Goal: Information Seeking & Learning: Learn about a topic

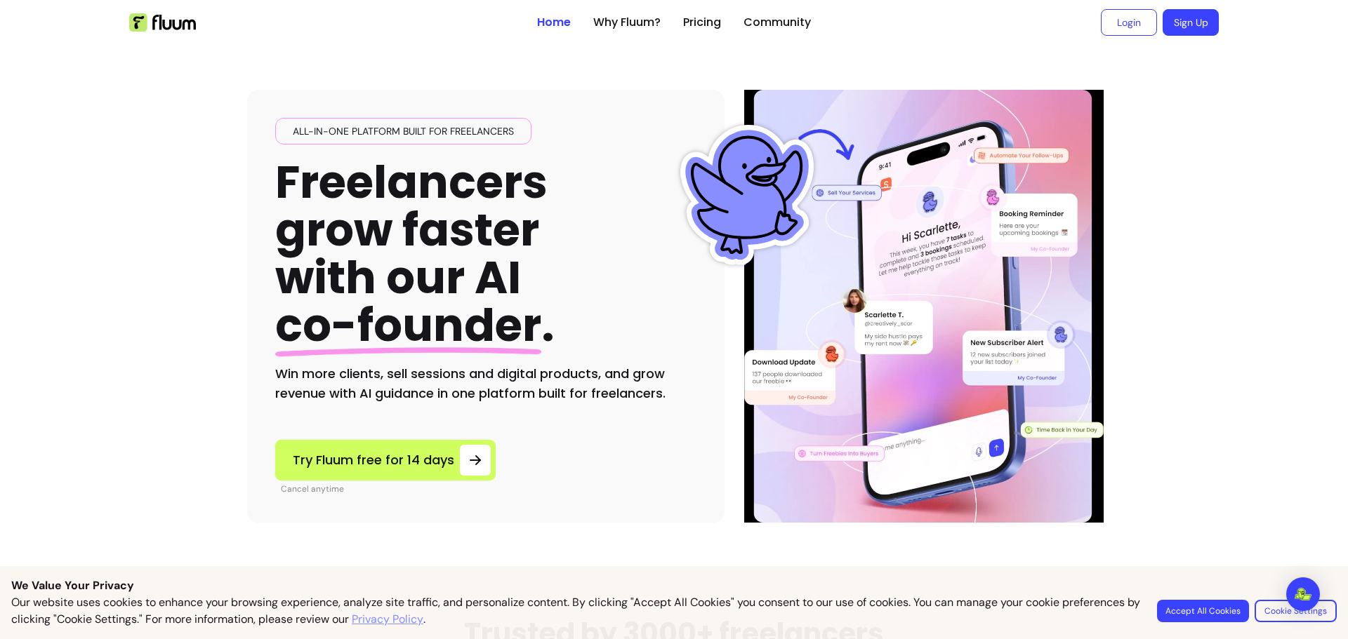
click at [1200, 614] on button "Accept All Cookies" at bounding box center [1203, 611] width 92 height 22
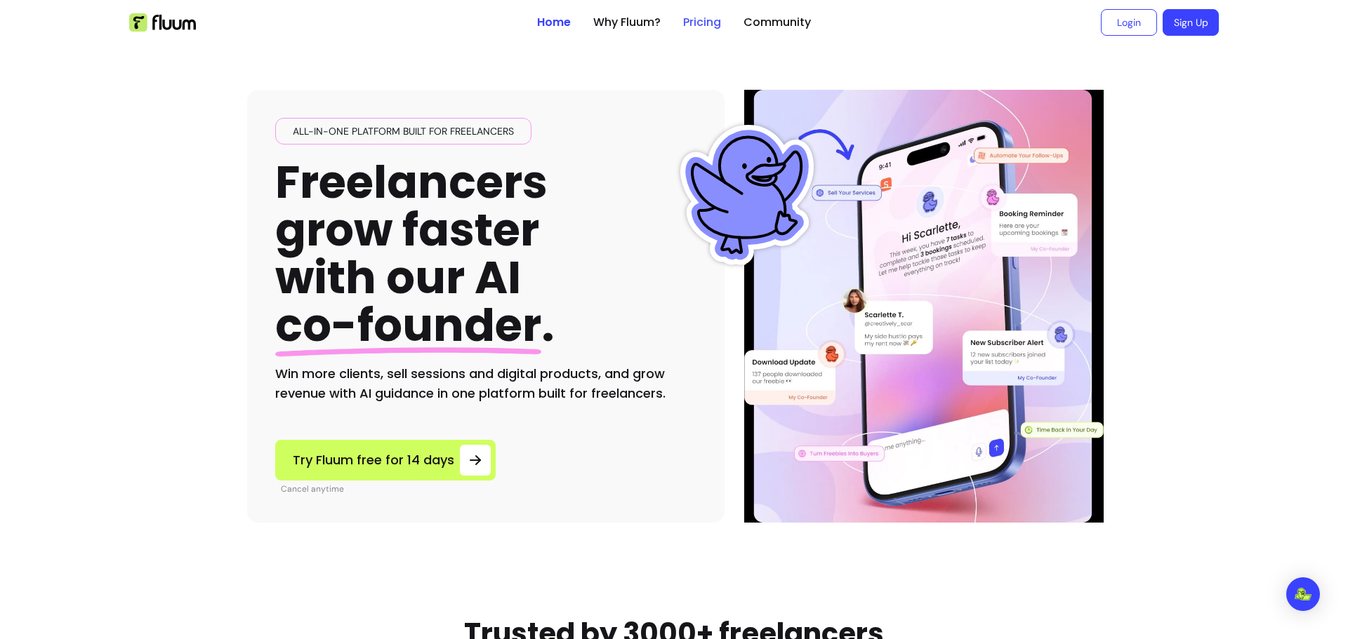
click at [689, 23] on link "Pricing" at bounding box center [702, 22] width 38 height 17
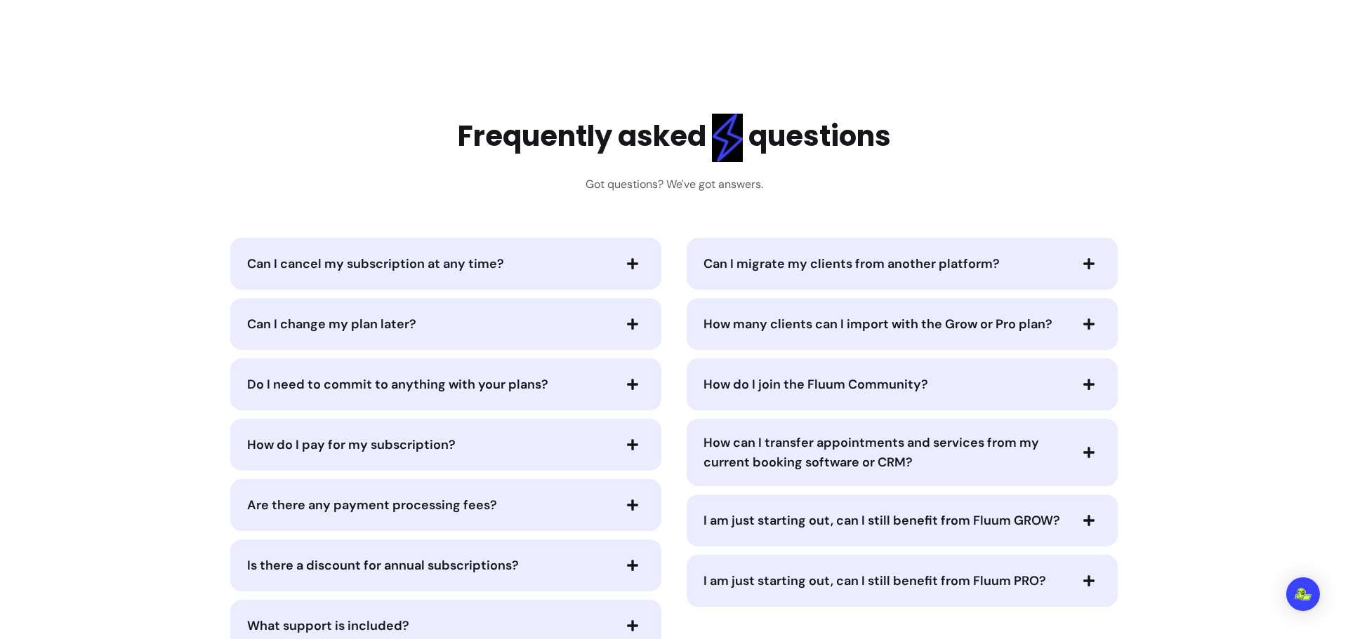
scroll to position [5825, 0]
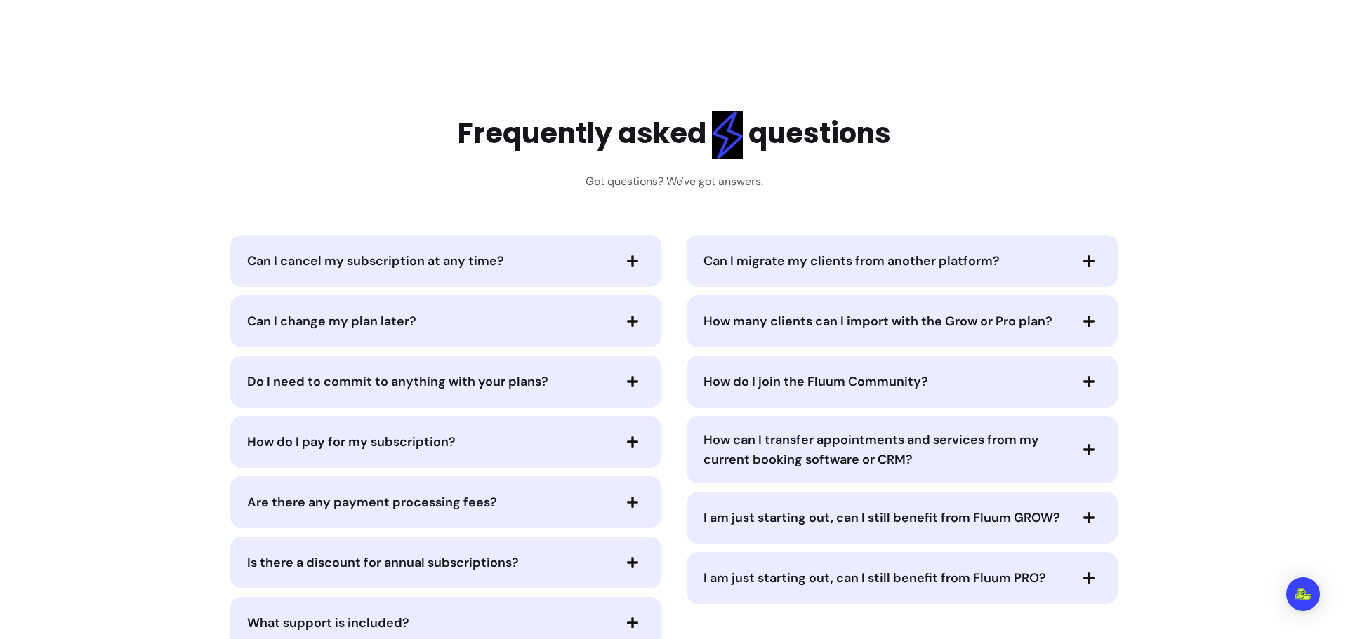
click at [295, 374] on span "Do I need to commit to anything with your plans?" at bounding box center [397, 381] width 301 height 17
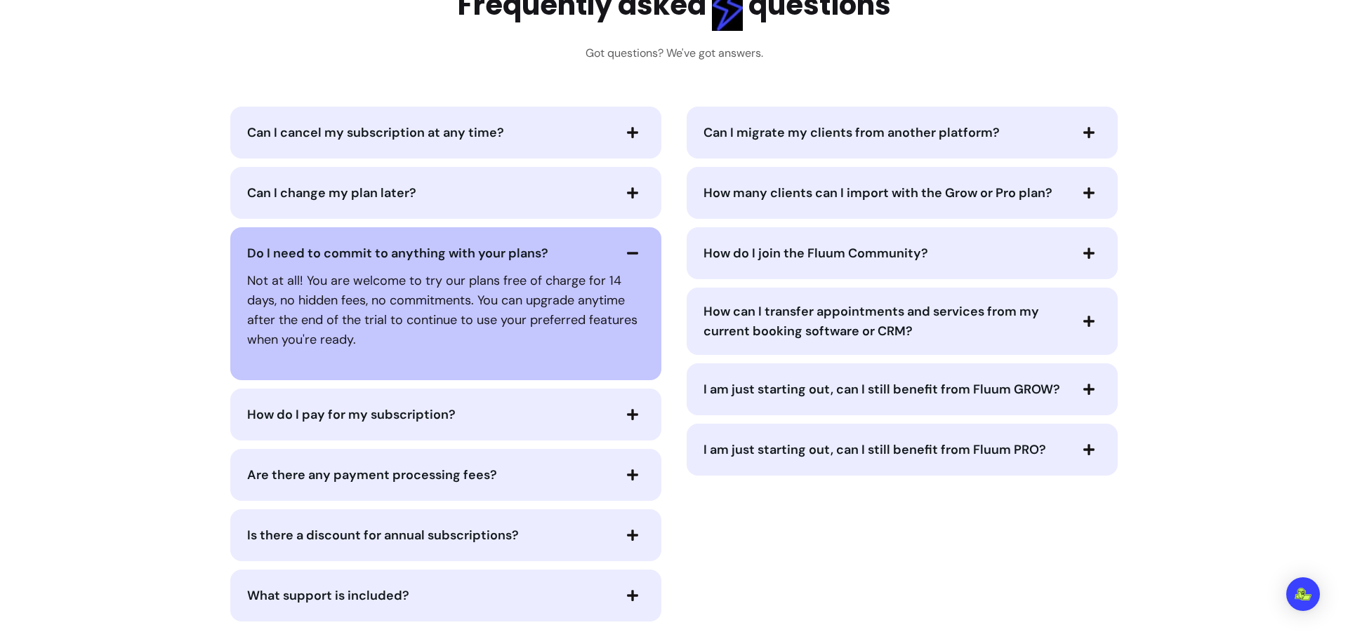
scroll to position [5966, 0]
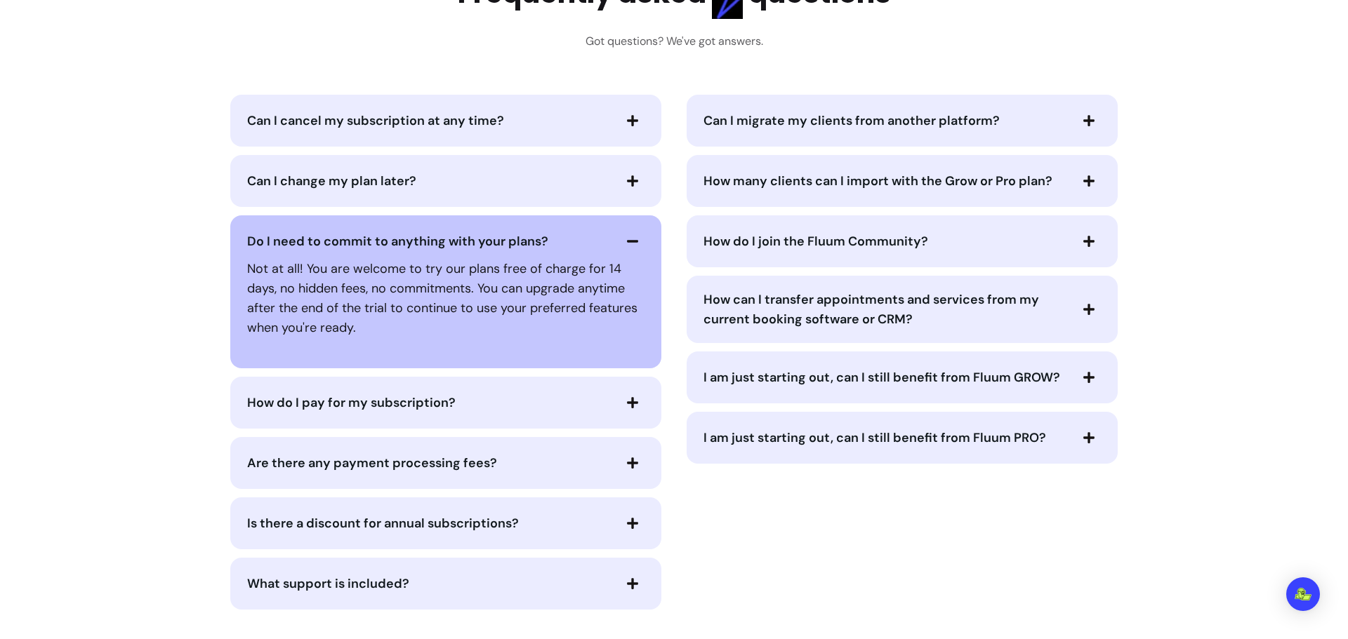
click at [240, 468] on div "Are there any payment processing fees?" at bounding box center [445, 463] width 431 height 52
click at [254, 464] on span "Are there any payment processing fees?" at bounding box center [372, 463] width 250 height 17
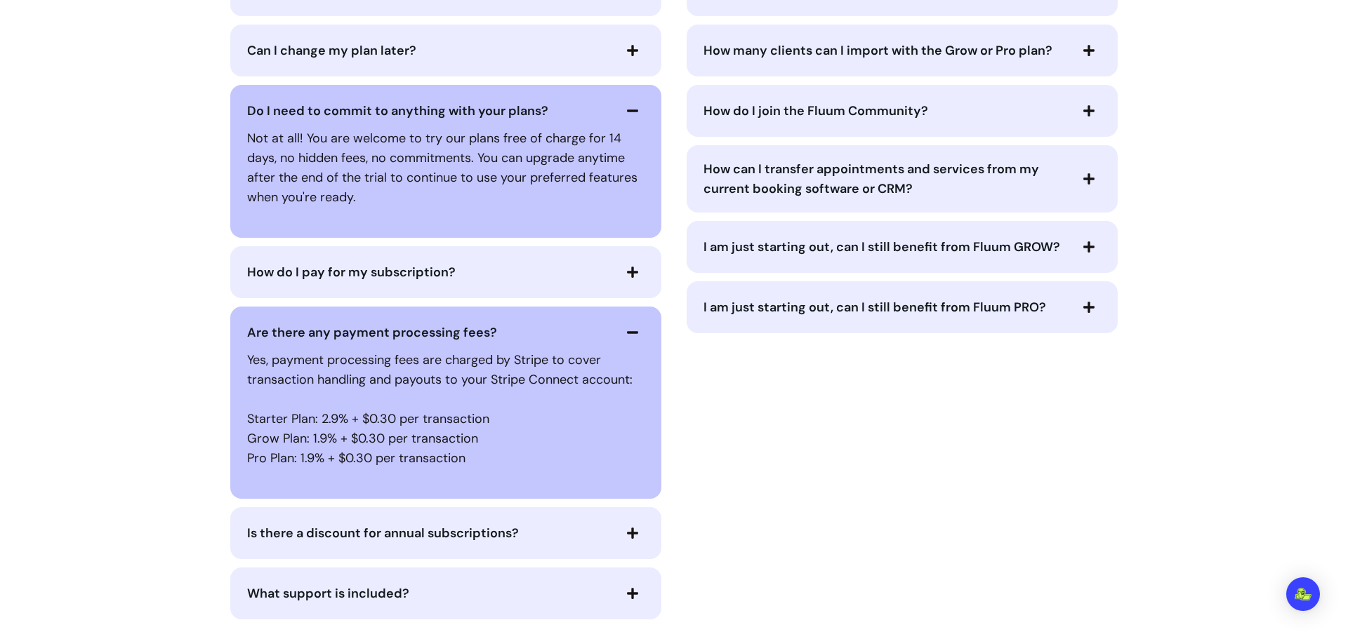
scroll to position [6106, 0]
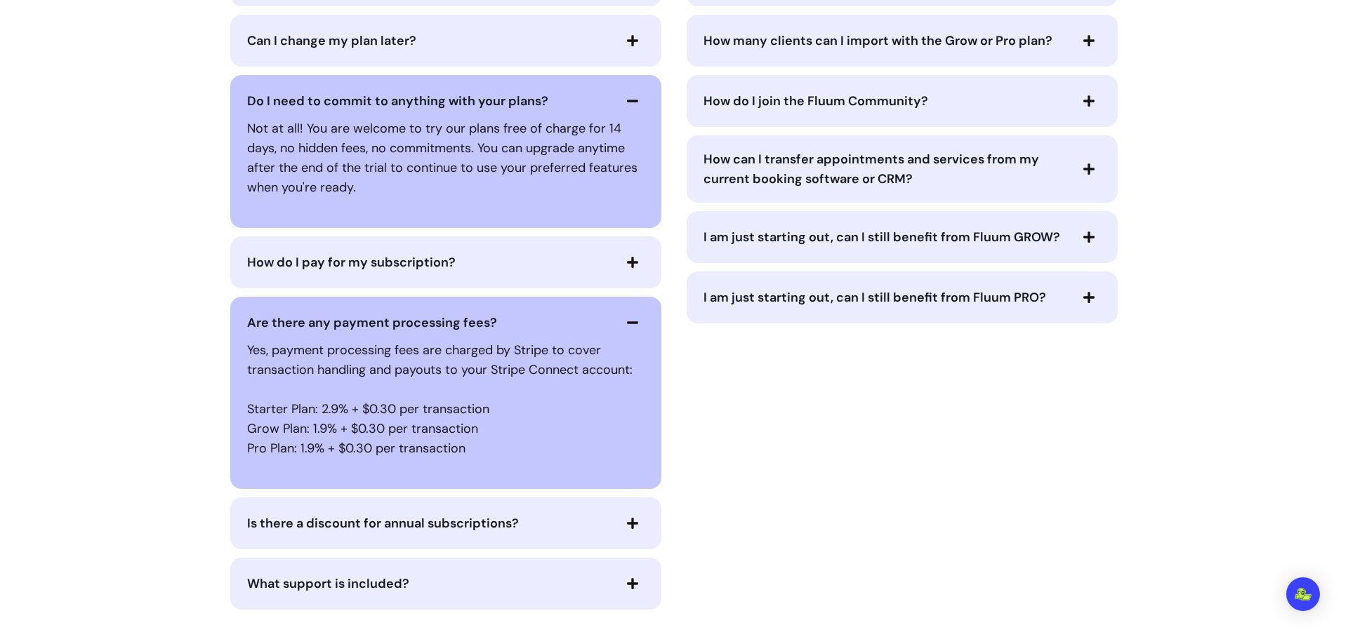
click at [267, 517] on span "Is there a discount for annual subscriptions?" at bounding box center [383, 523] width 272 height 17
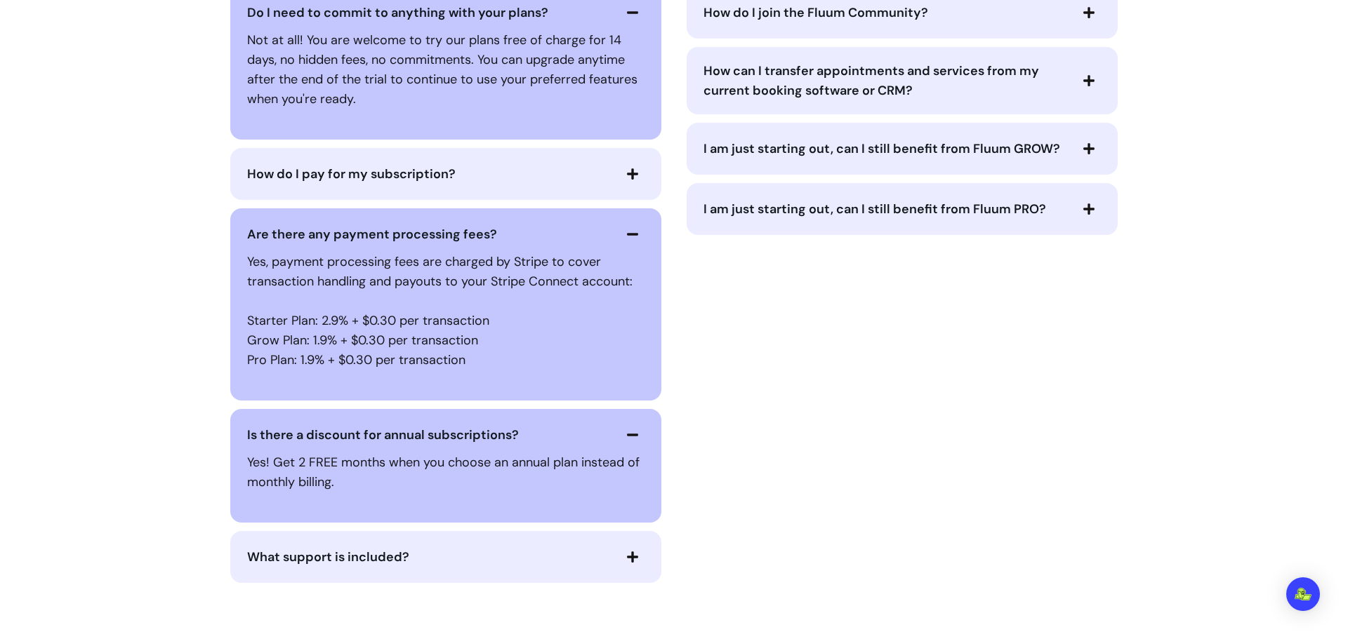
scroll to position [6387, 0]
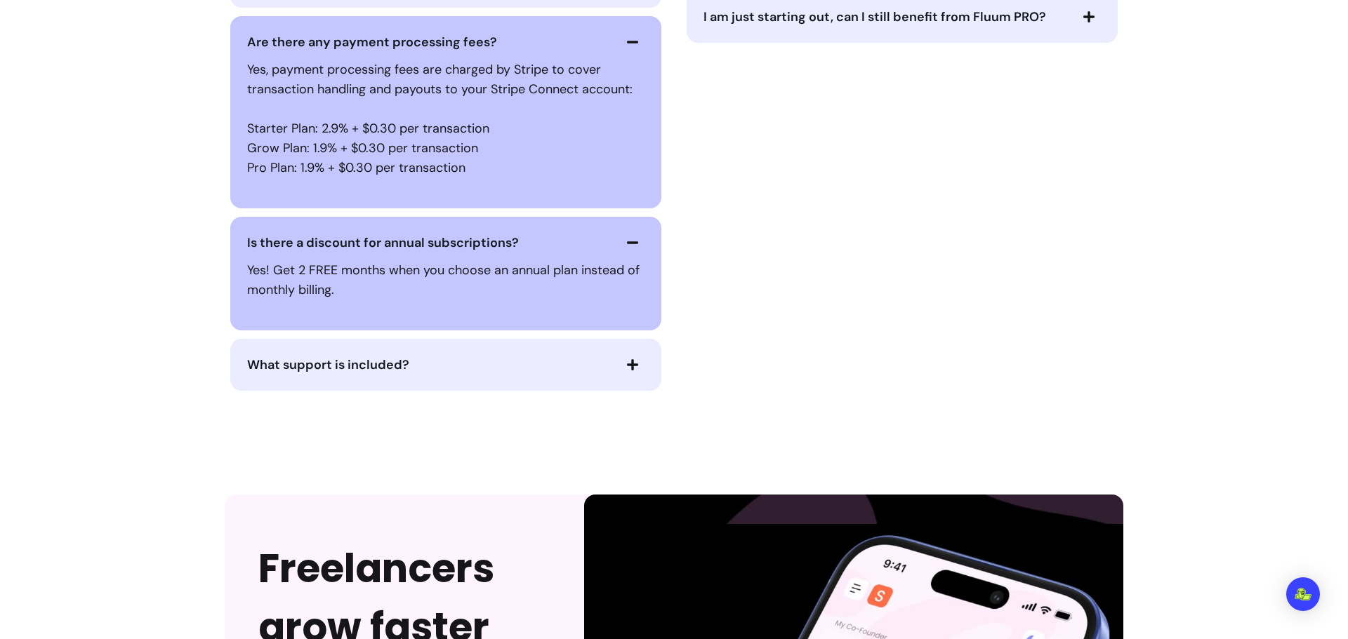
click at [333, 380] on div "What support is included?" at bounding box center [445, 365] width 431 height 52
click at [333, 371] on span "What support is included?" at bounding box center [328, 365] width 162 height 17
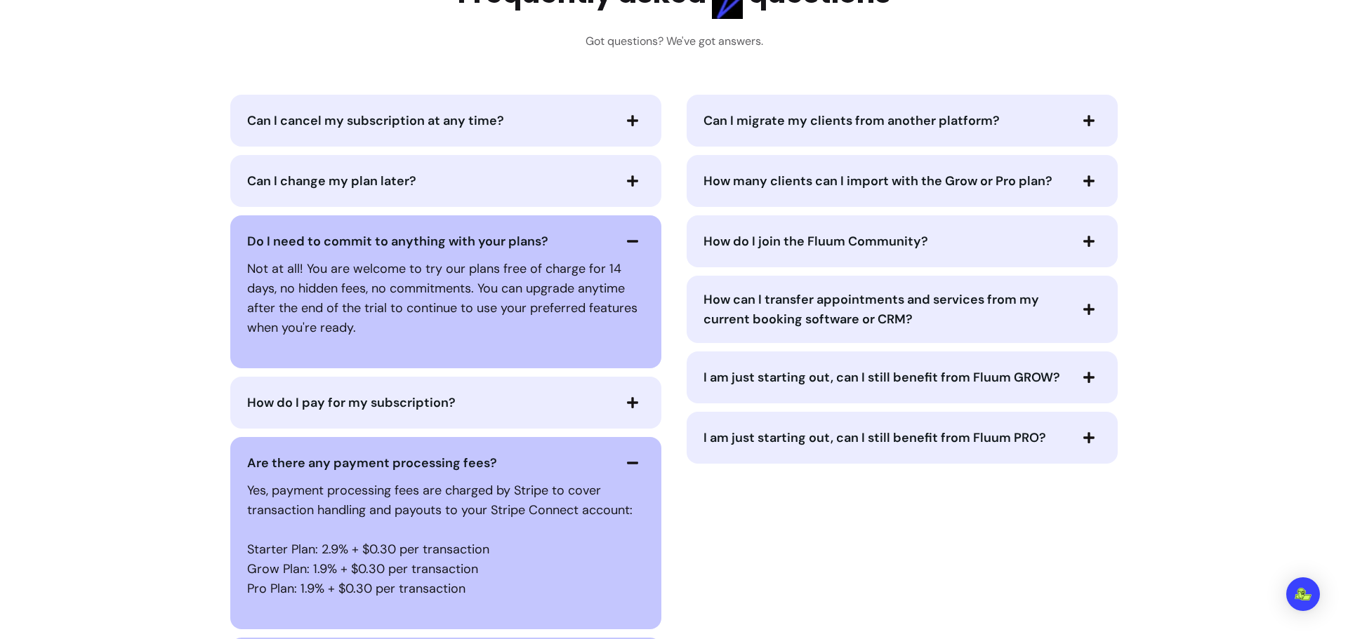
scroll to position [5755, 0]
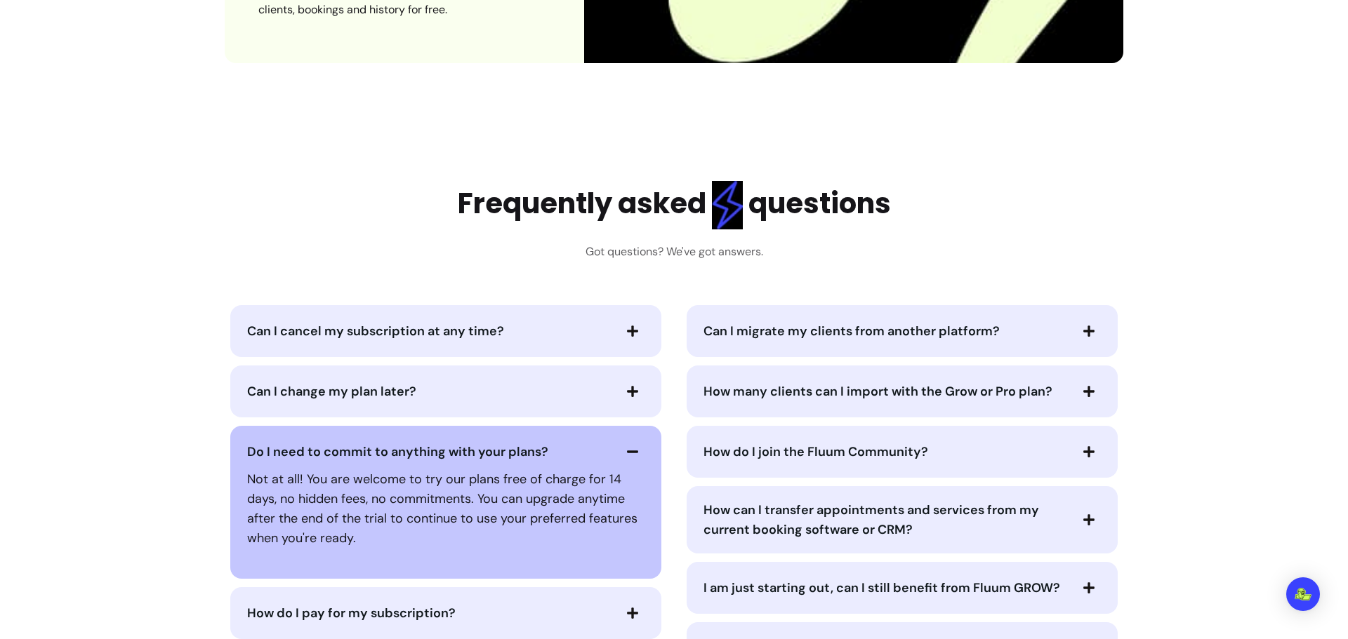
click at [811, 335] on span "Can I migrate my clients from another platform?" at bounding box center [851, 331] width 296 height 17
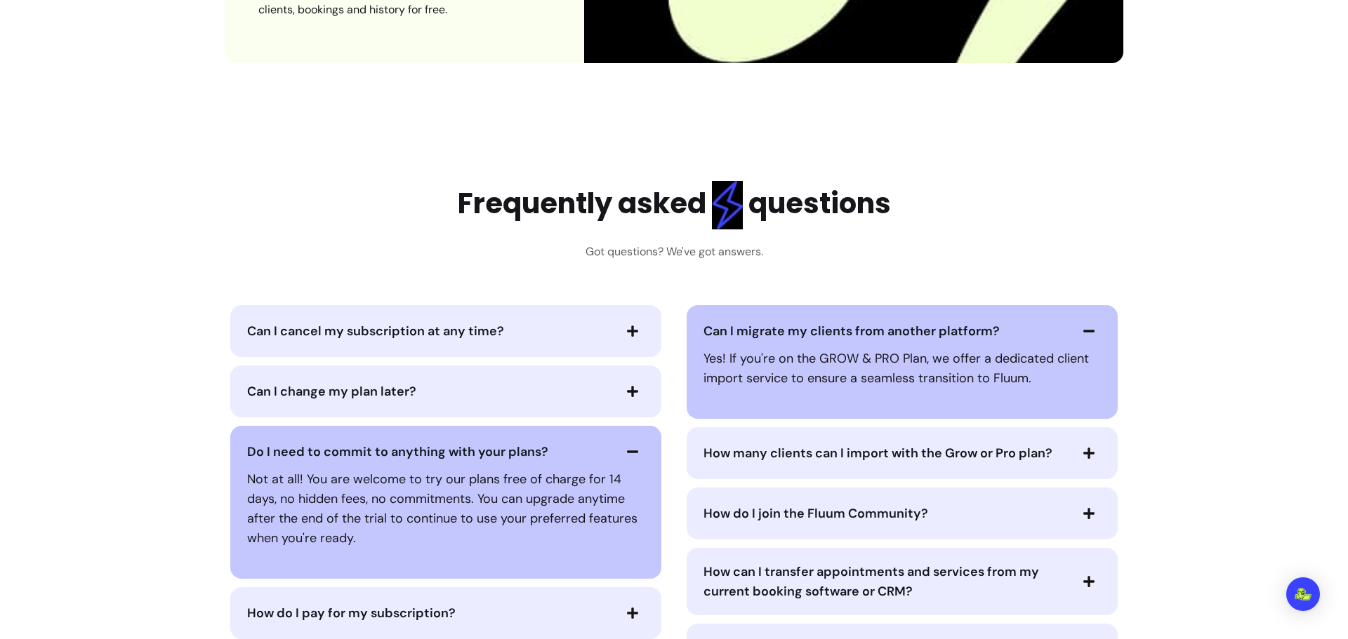
click at [742, 451] on span "How many clients can I import with the Grow or Pro plan?" at bounding box center [877, 453] width 349 height 17
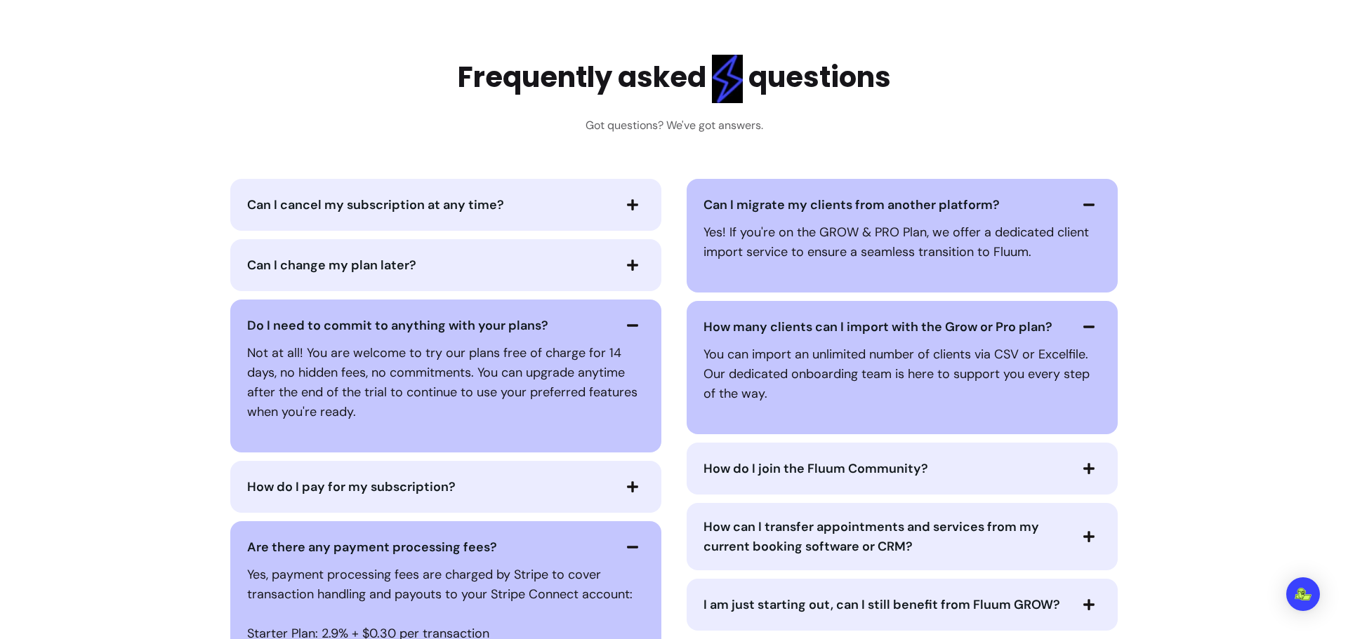
scroll to position [5896, 0]
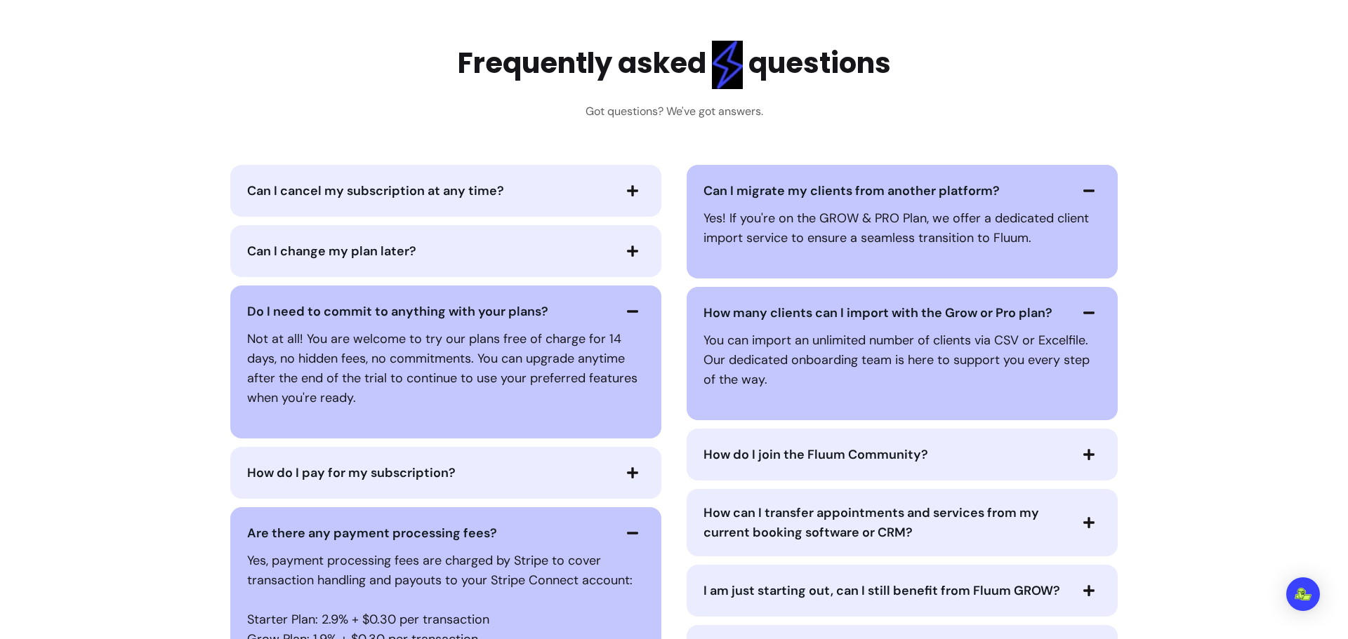
click at [739, 451] on span "How do I join the Fluum Community?" at bounding box center [815, 454] width 225 height 17
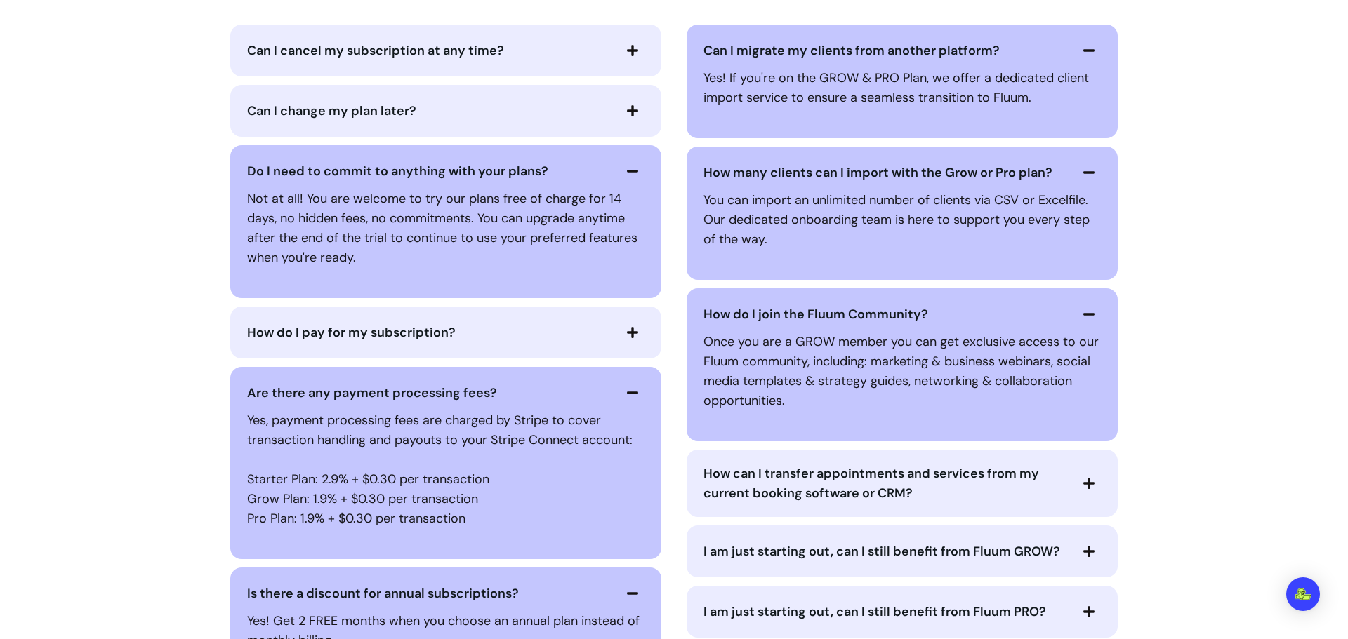
scroll to position [6106, 0]
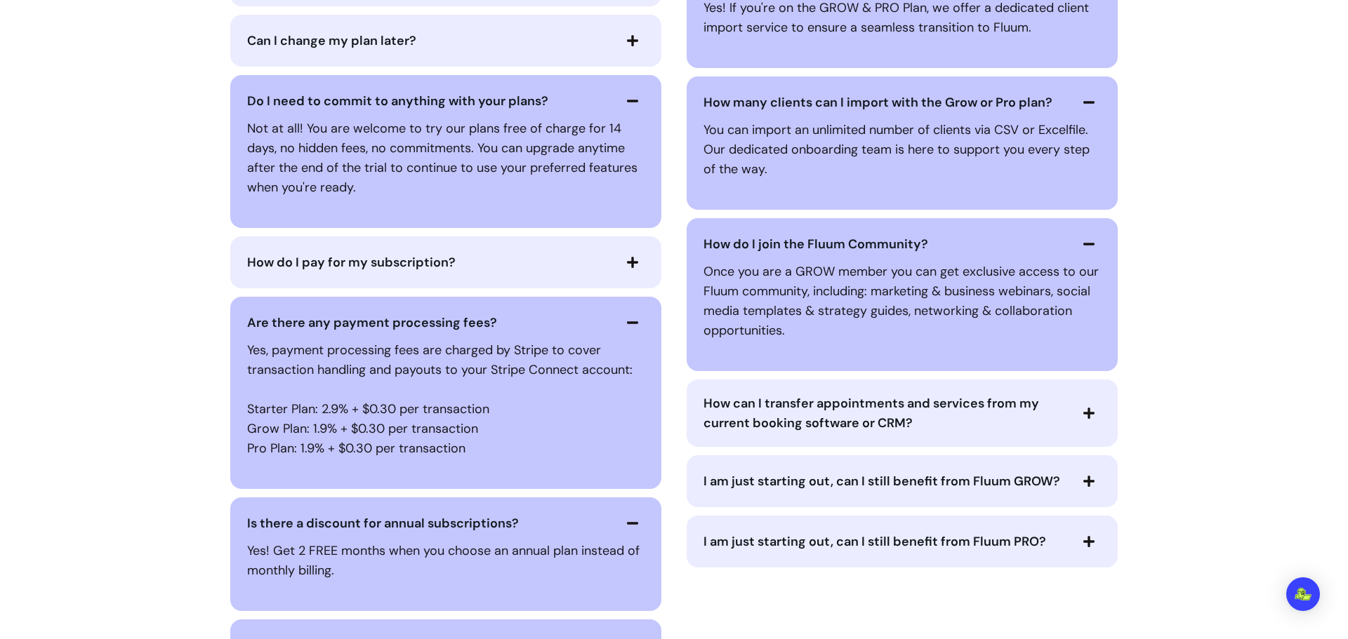
click at [825, 410] on span "How can I transfer appointments and services from my current booking software o…" at bounding box center [870, 413] width 335 height 36
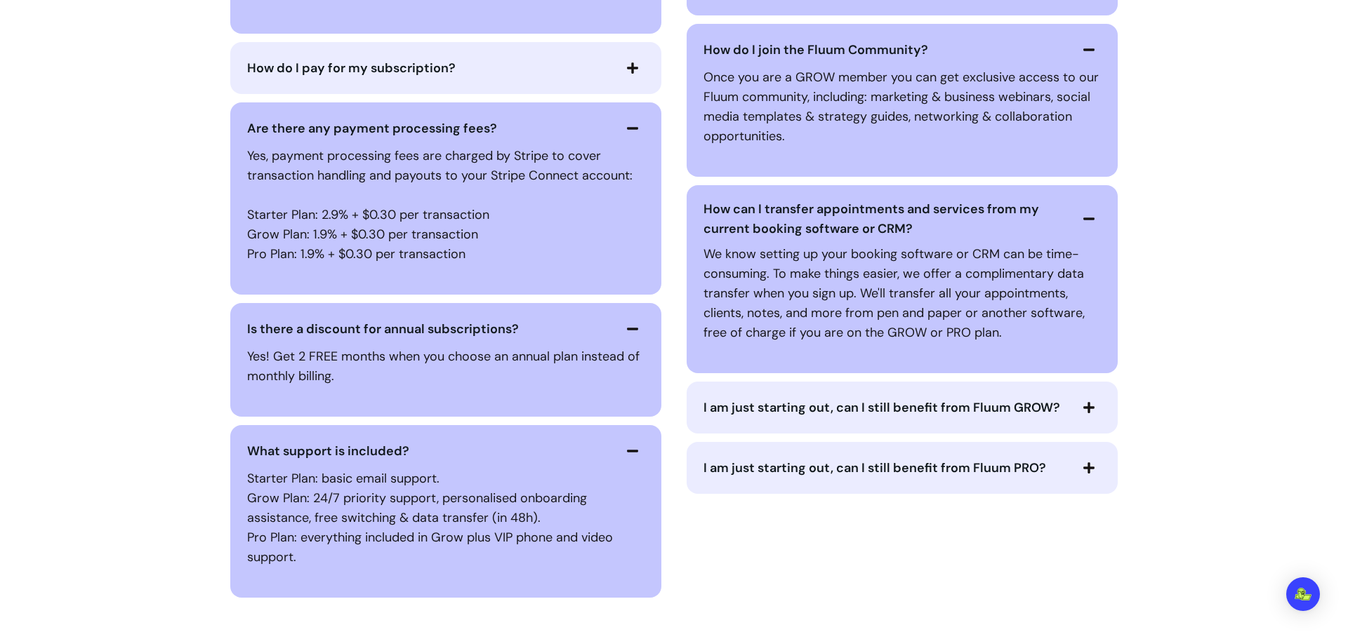
scroll to position [6317, 0]
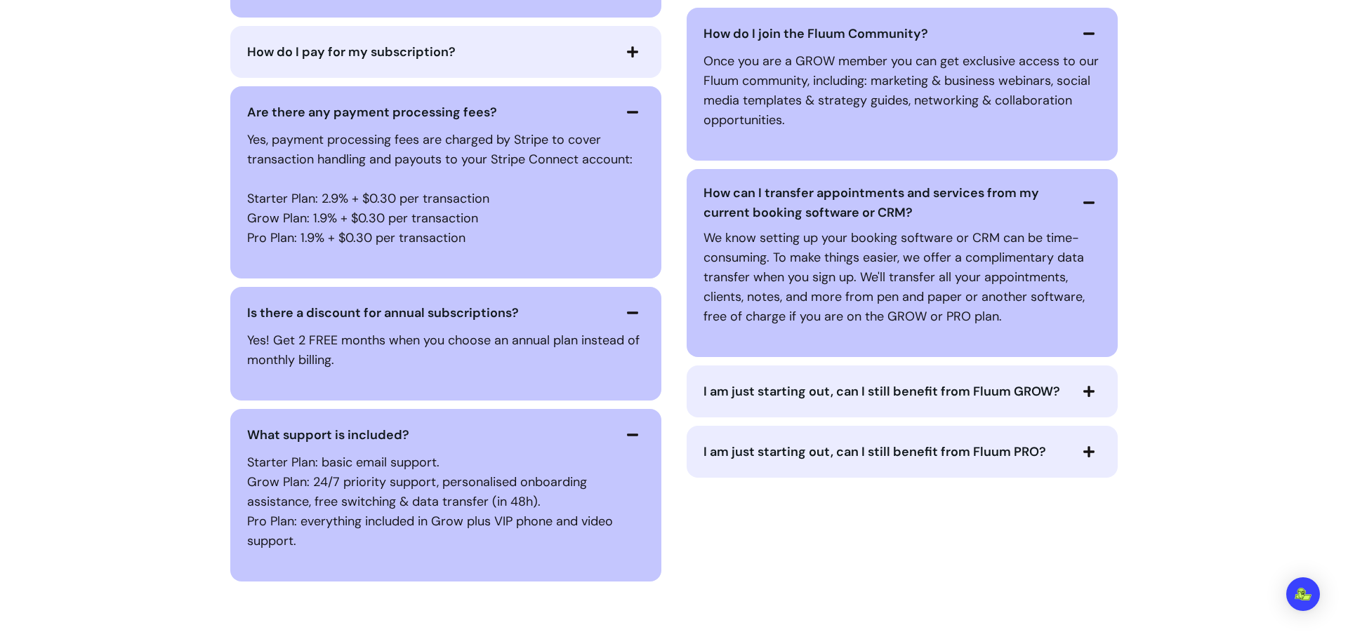
click at [785, 396] on span "I am just starting out, can I still benefit from Fluum GROW?" at bounding box center [881, 391] width 357 height 17
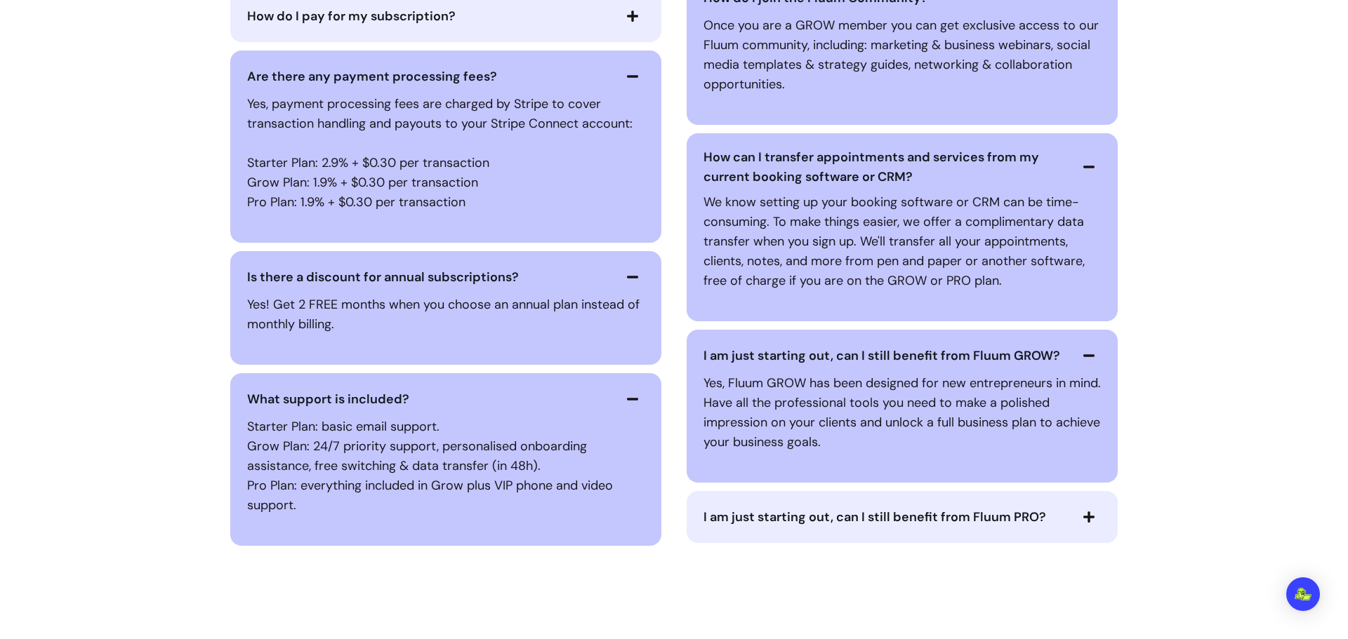
scroll to position [6387, 0]
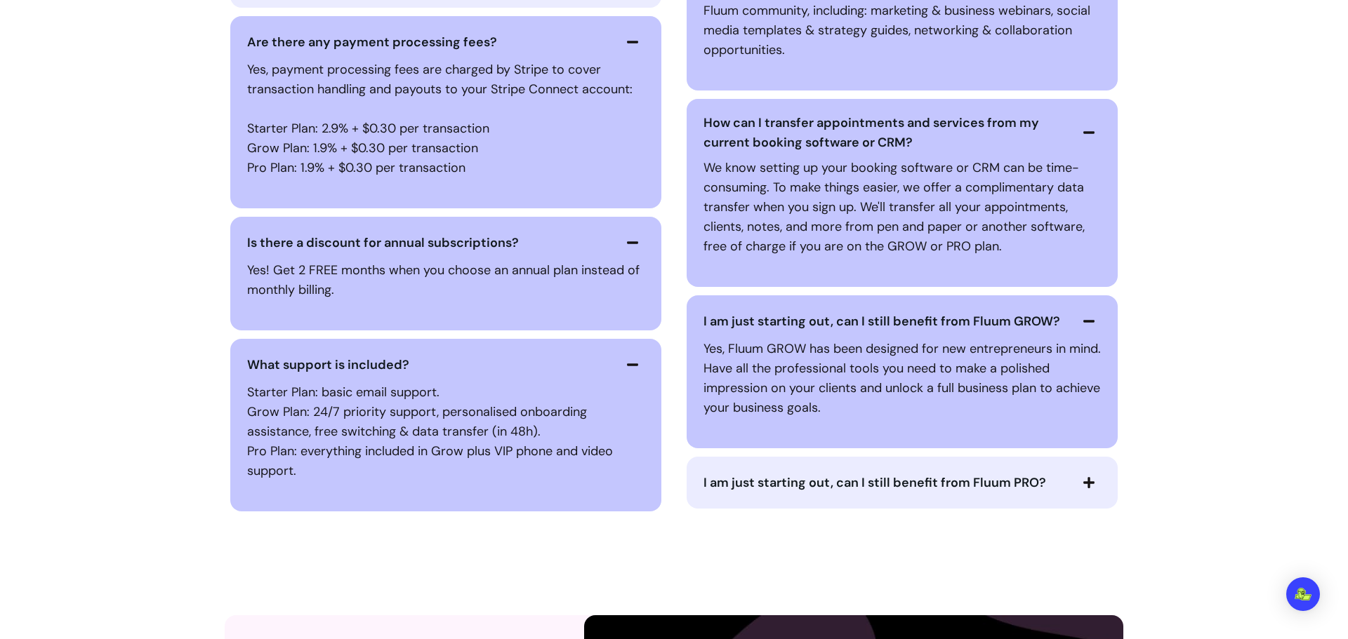
click at [794, 492] on span "I am just starting out, can I still benefit from Fluum PRO?" at bounding box center [885, 483] width 365 height 20
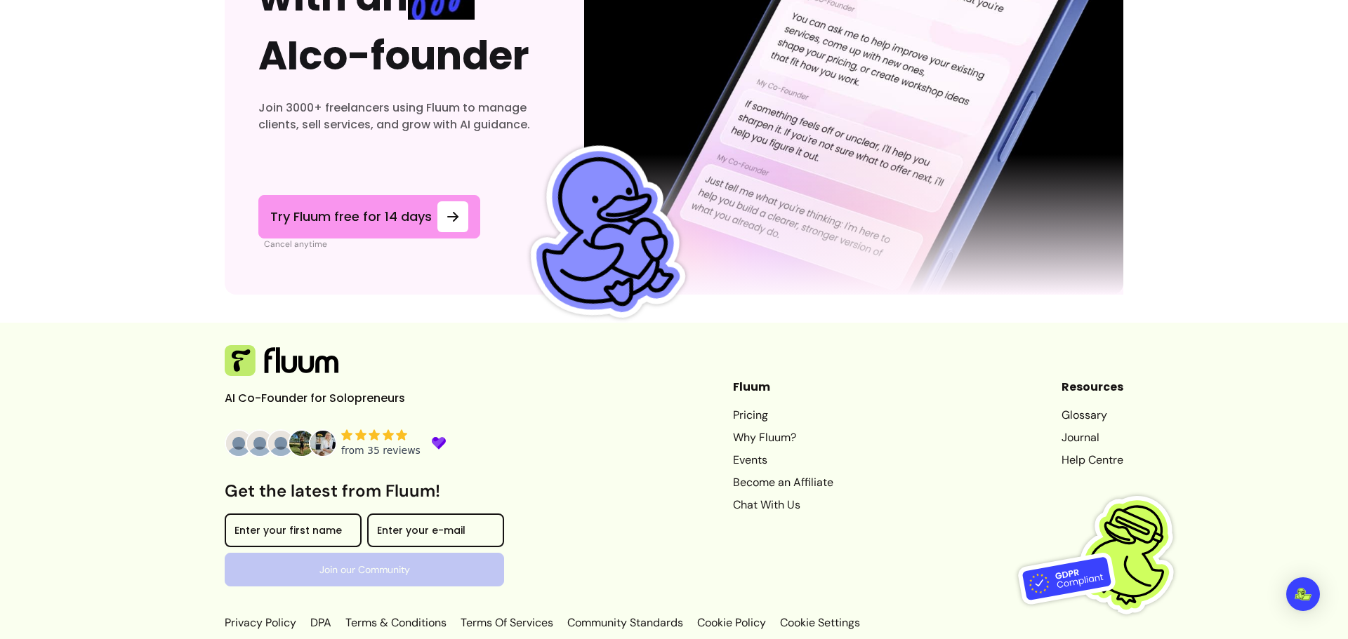
scroll to position [7336, 0]
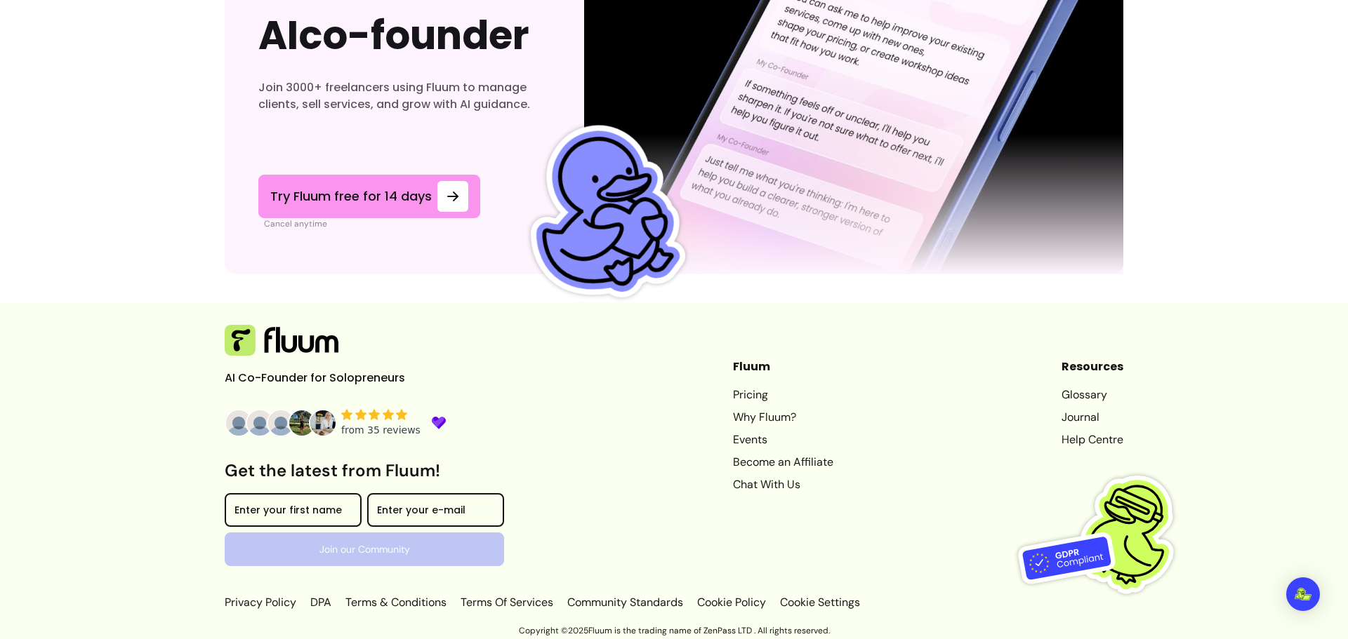
click at [761, 419] on link "Why Fluum?" at bounding box center [783, 417] width 100 height 17
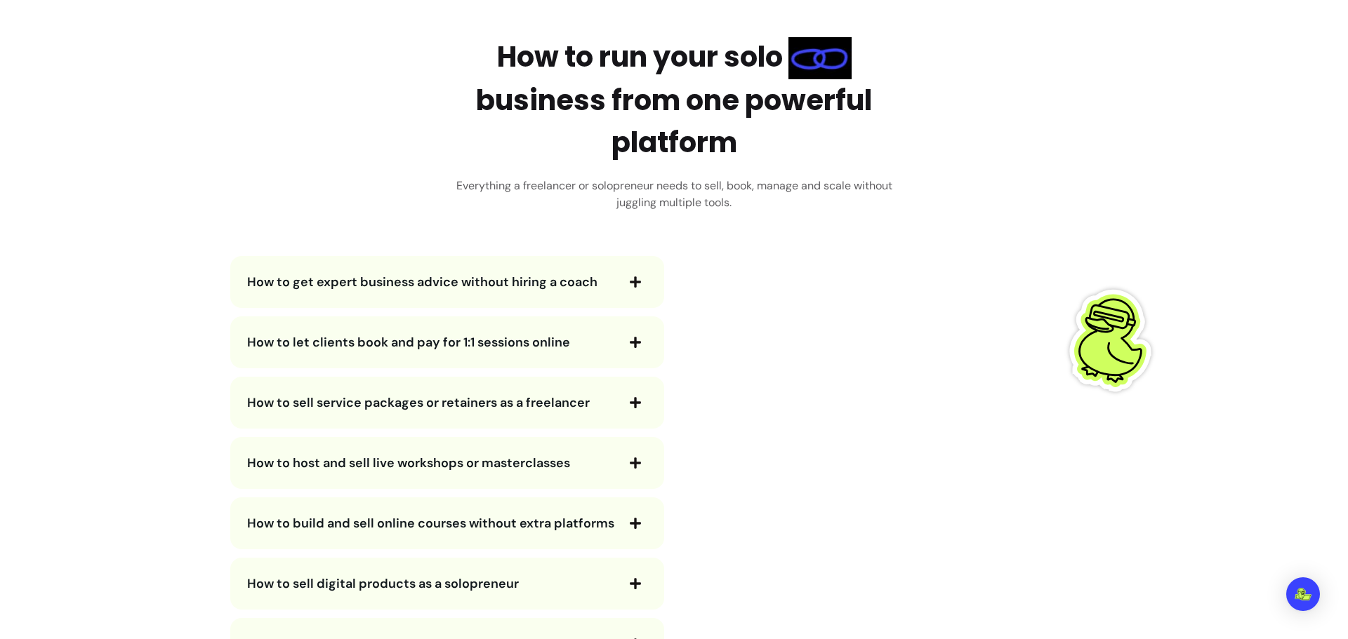
scroll to position [2431, 0]
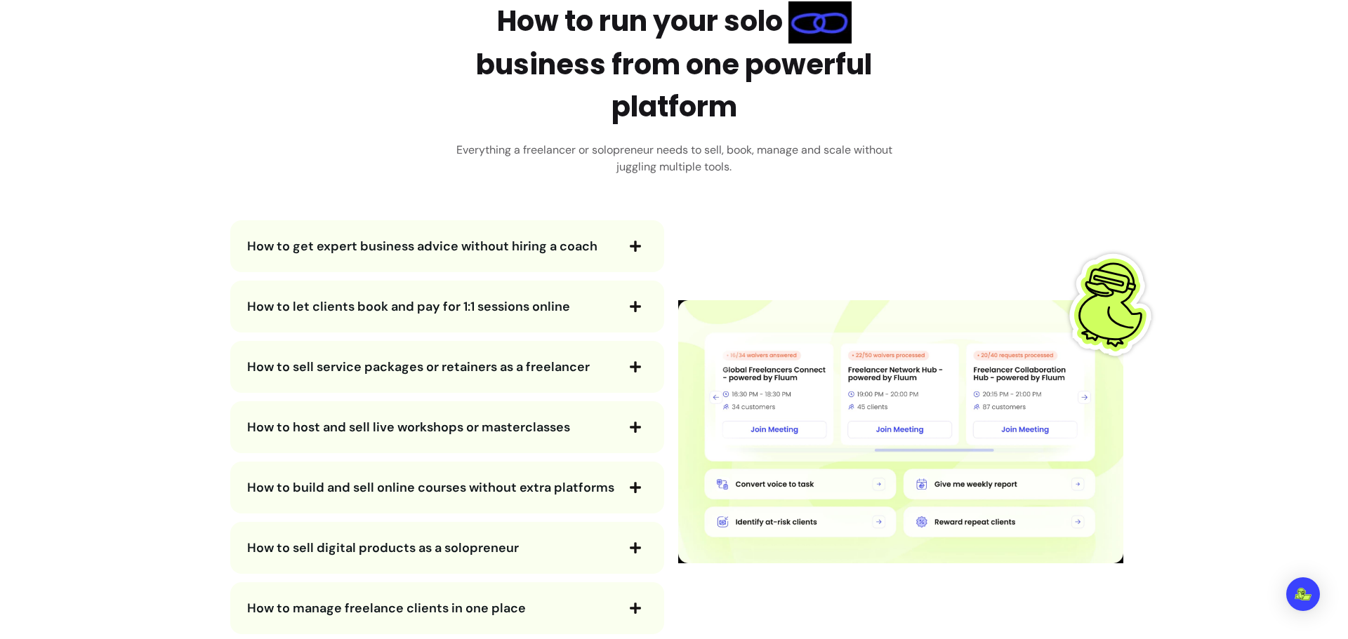
click at [345, 247] on span "How to get expert business advice without hiring a coach" at bounding box center [422, 246] width 350 height 17
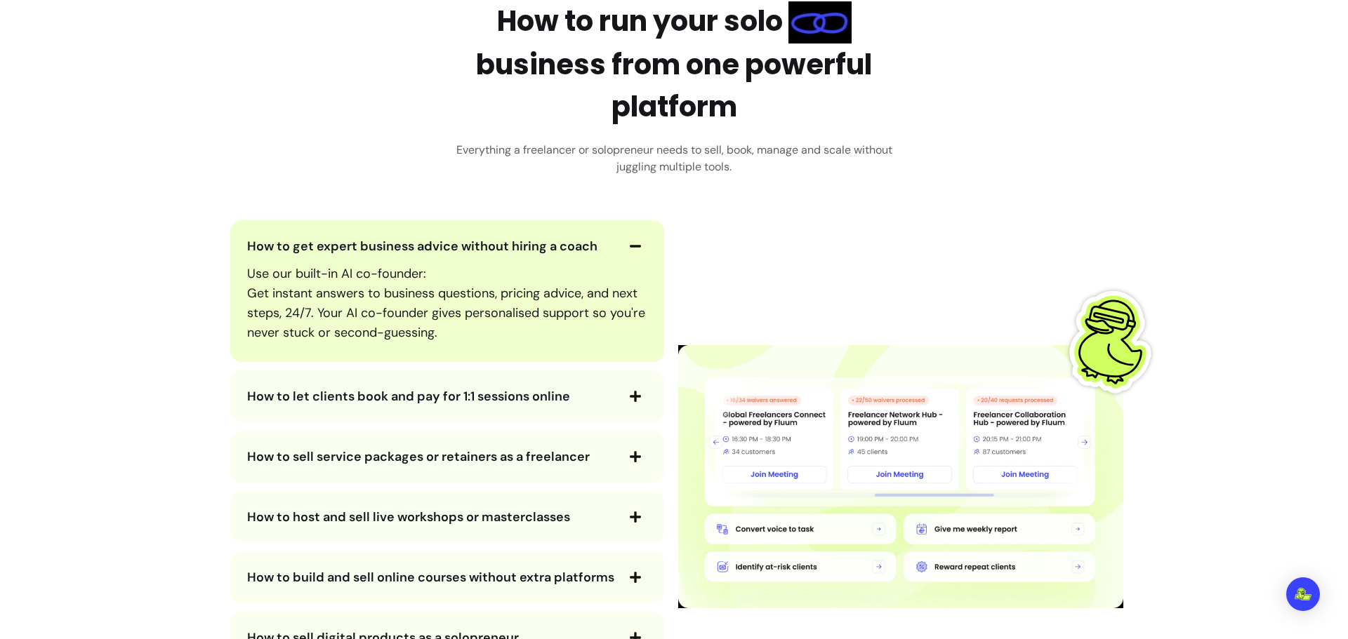
click at [301, 395] on span "How to let clients book and pay for 1:1 sessions online" at bounding box center [408, 396] width 323 height 17
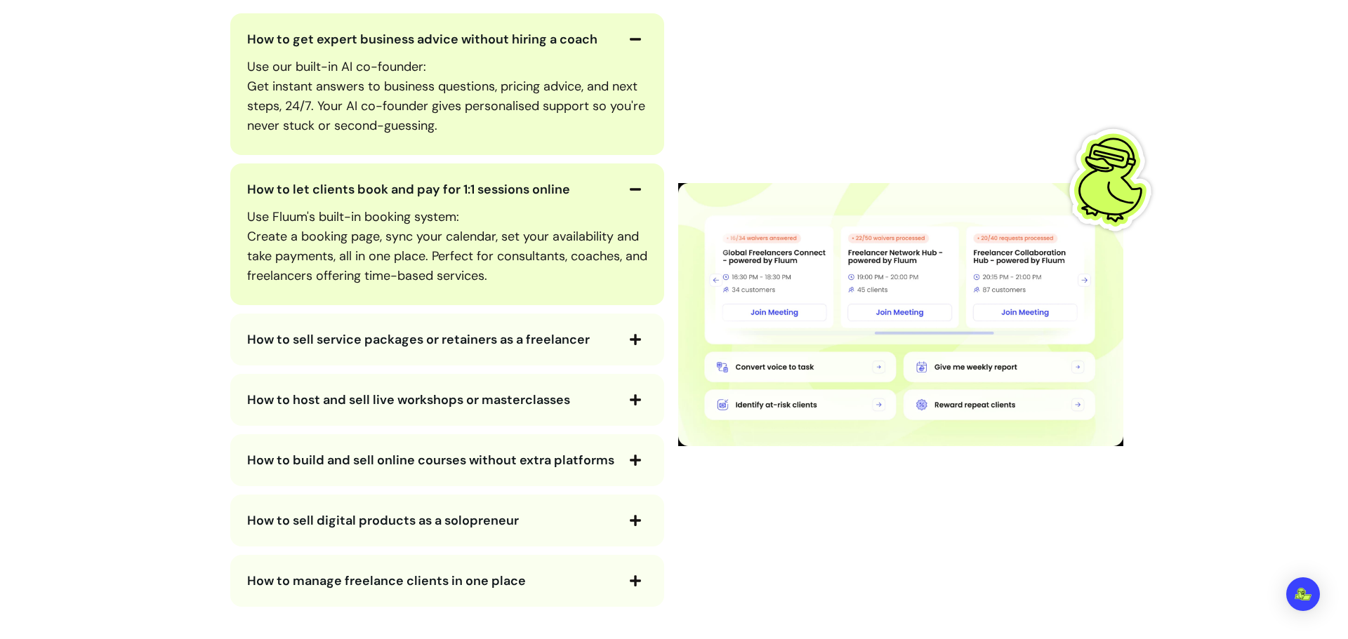
scroll to position [2642, 0]
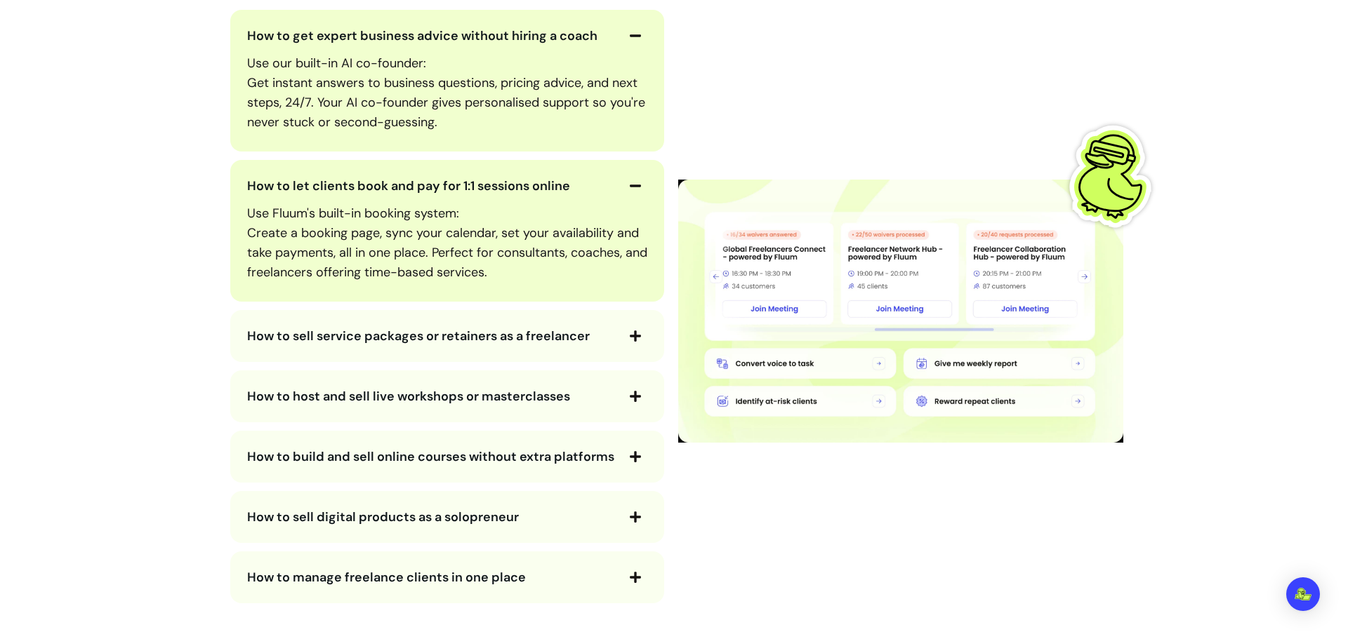
click at [274, 328] on span "How to sell service packages or retainers as a freelancer" at bounding box center [418, 336] width 343 height 17
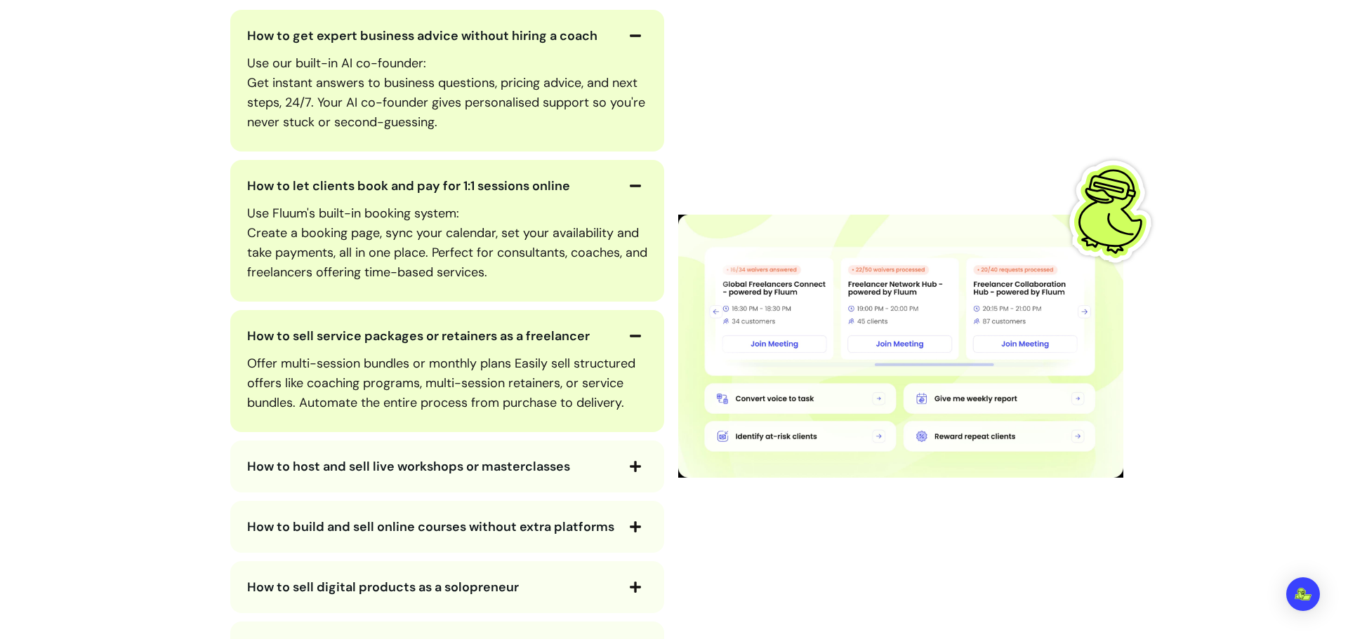
click at [286, 484] on div "How to host and sell live workshops or masterclasses" at bounding box center [447, 467] width 434 height 52
click at [286, 474] on span "How to host and sell live workshops or masterclasses" at bounding box center [408, 466] width 323 height 17
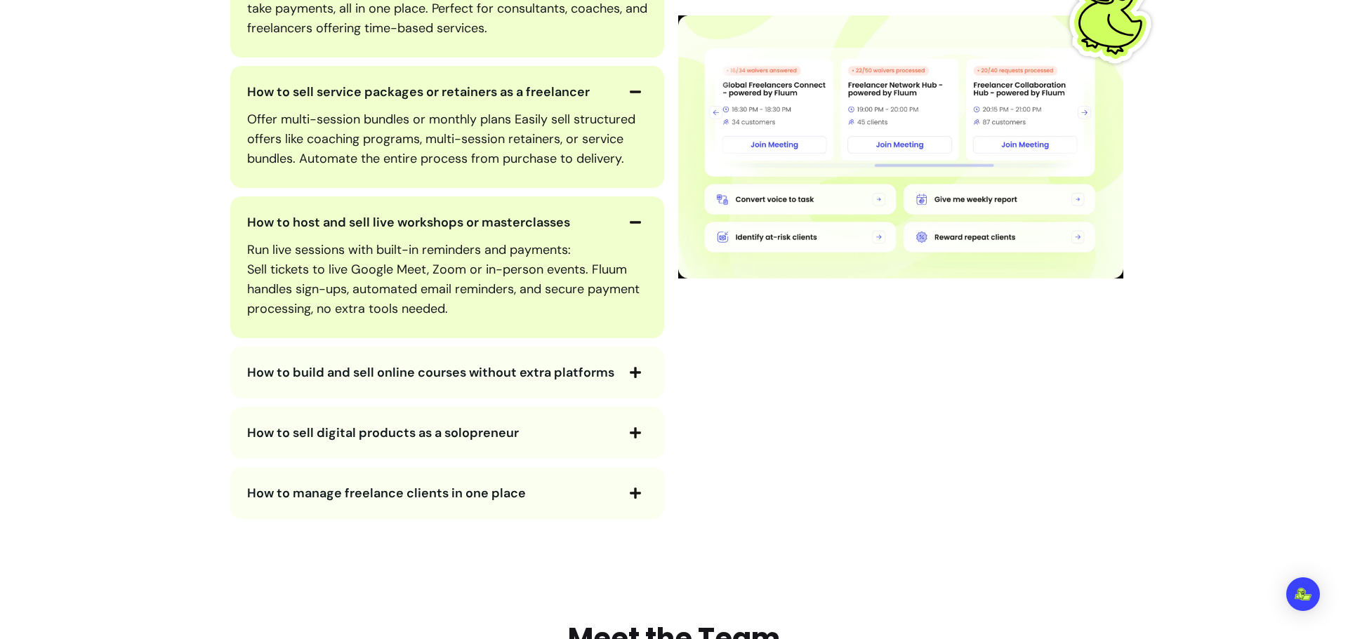
scroll to position [2922, 0]
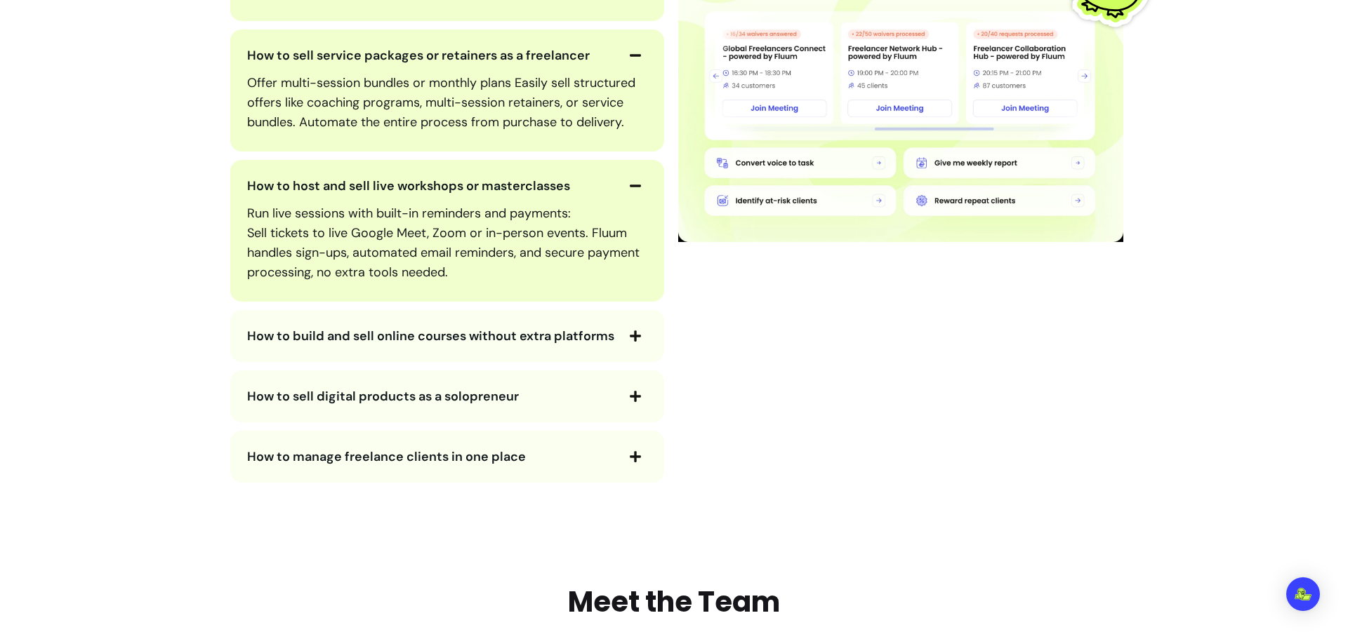
click at [282, 333] on span "How to build and sell online courses without extra platforms" at bounding box center [430, 336] width 367 height 17
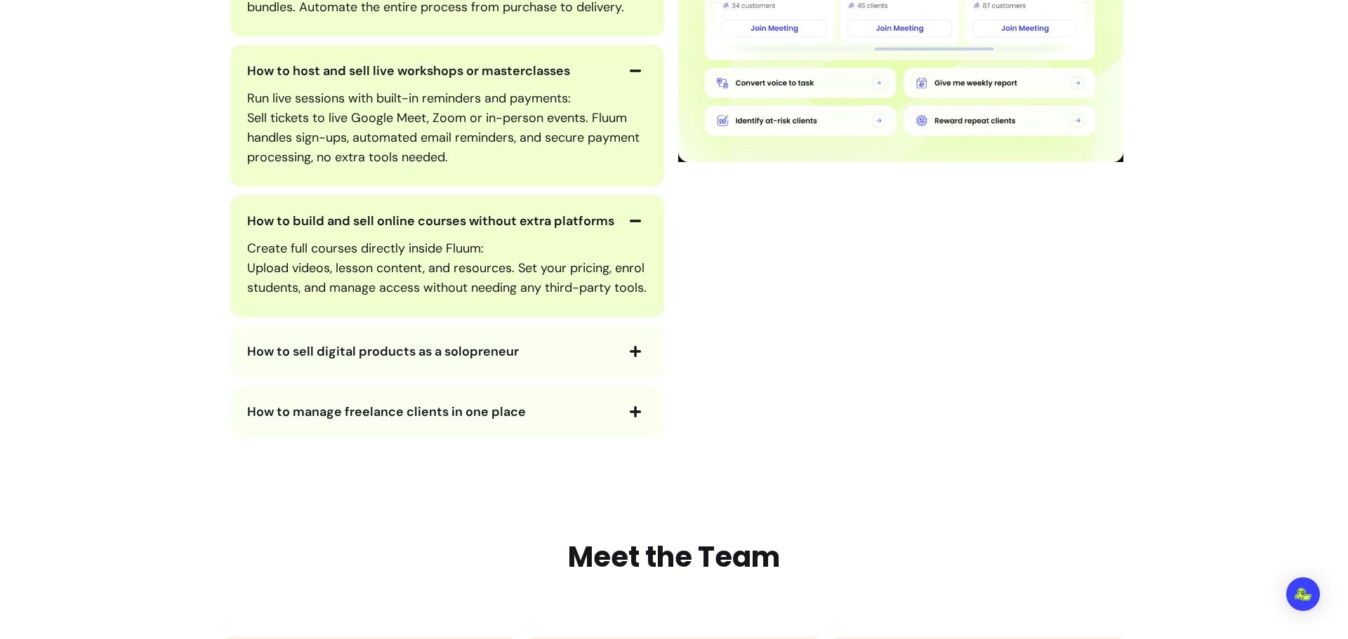
scroll to position [3063, 0]
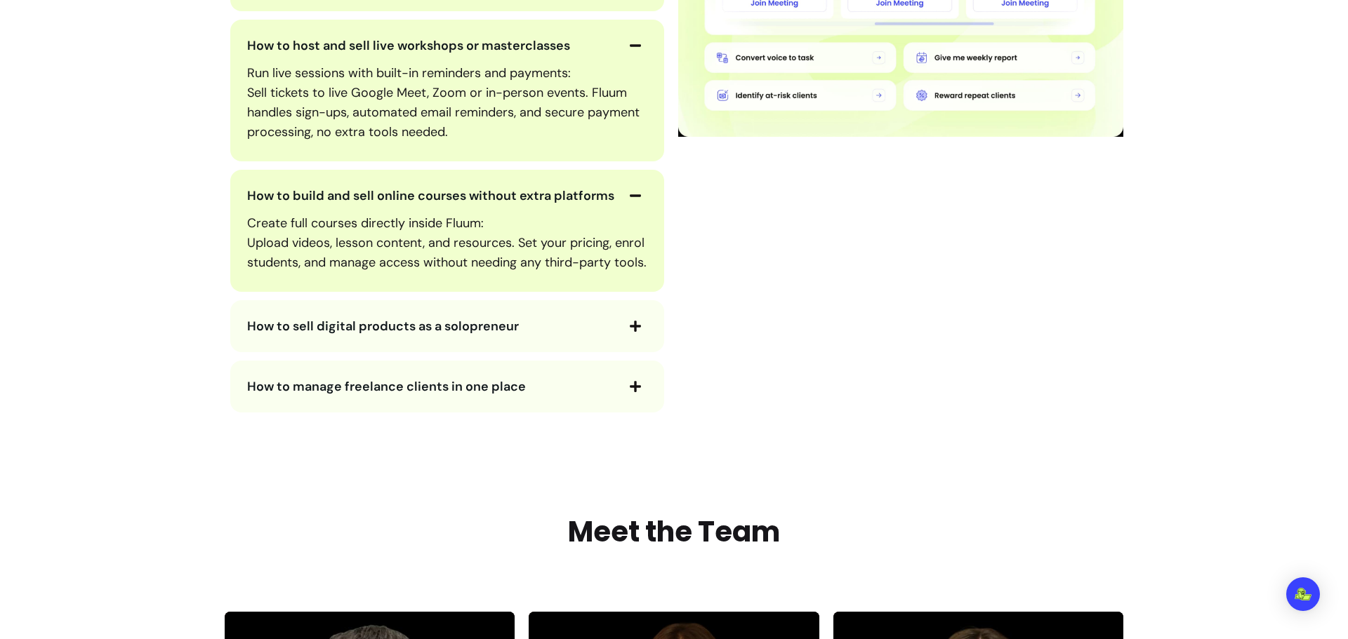
click at [327, 335] on span "How to sell digital products as a solopreneur" at bounding box center [383, 326] width 272 height 17
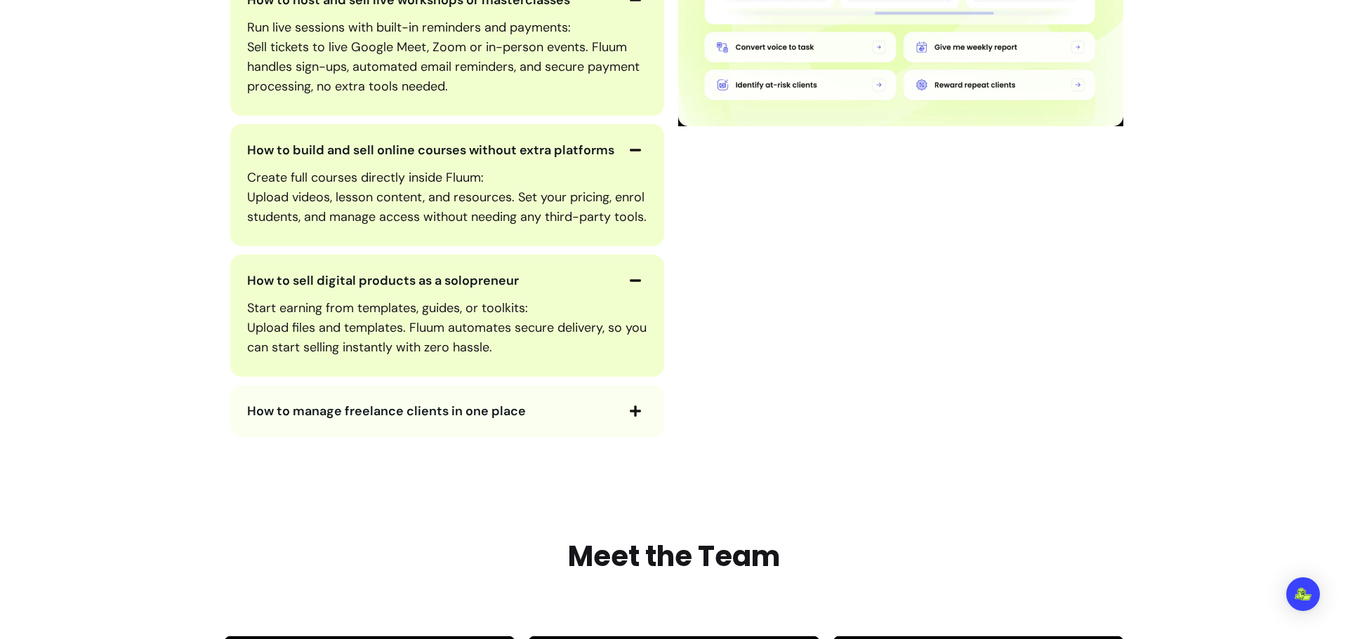
scroll to position [3133, 0]
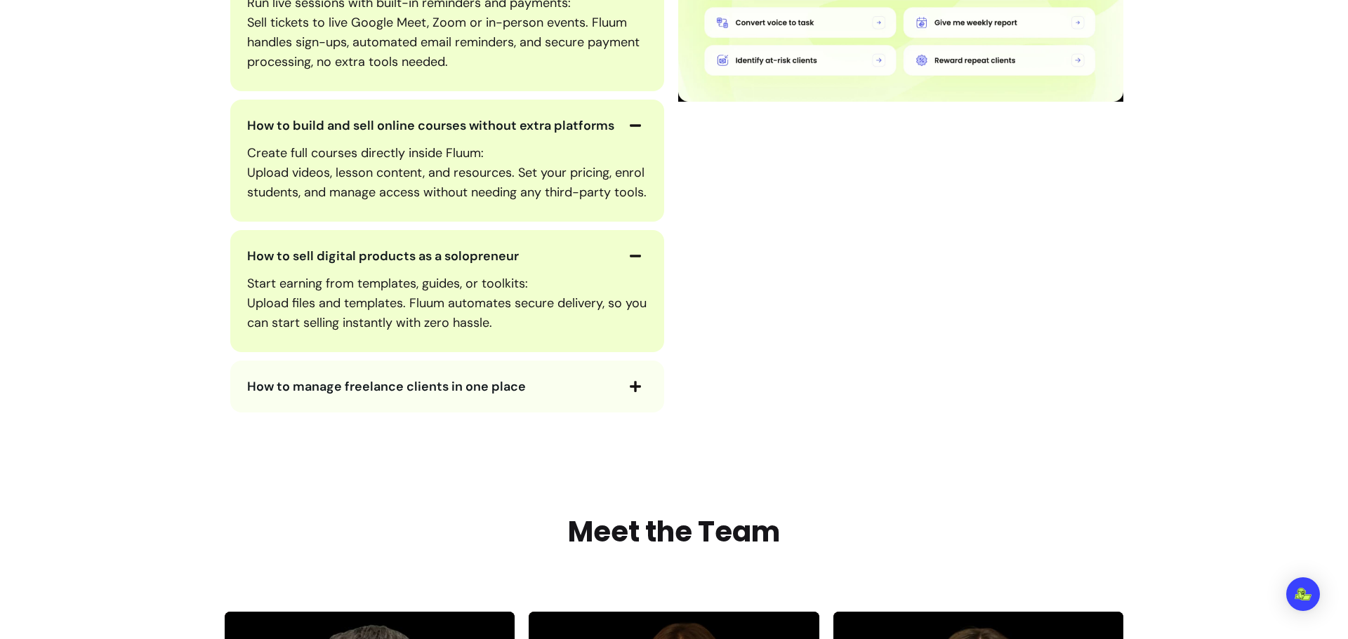
click at [336, 395] on span "How to manage freelance clients in one place" at bounding box center [386, 386] width 279 height 17
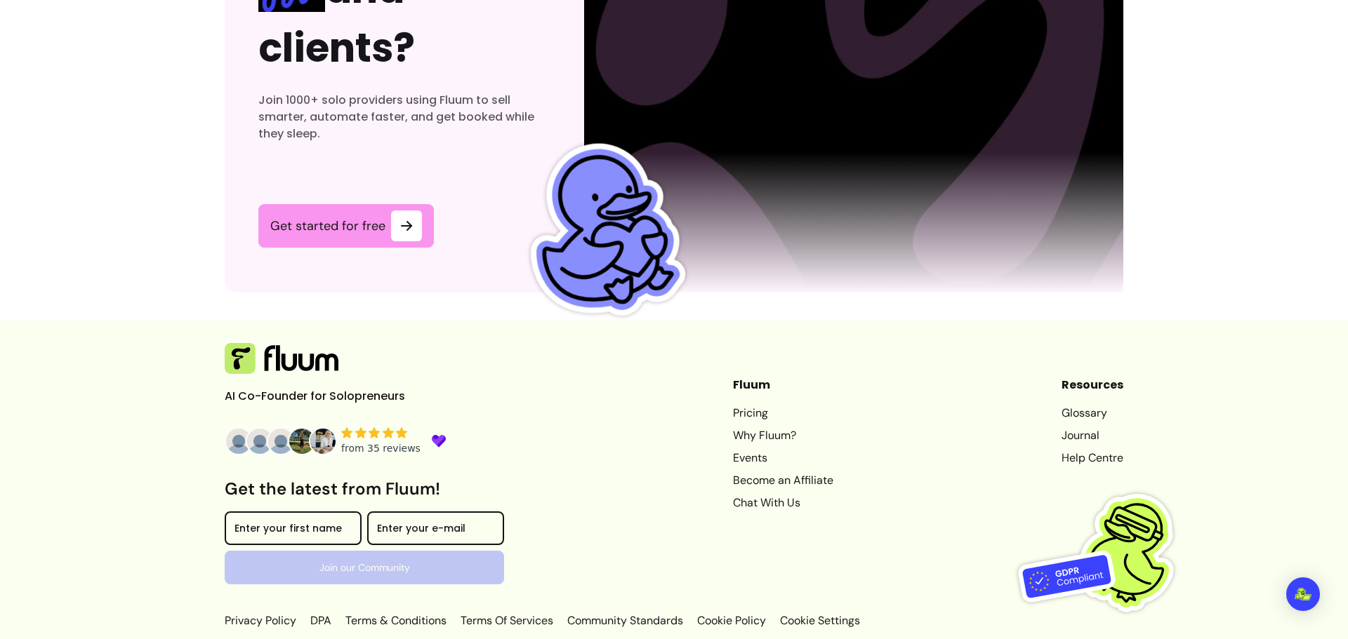
scroll to position [4937, 0]
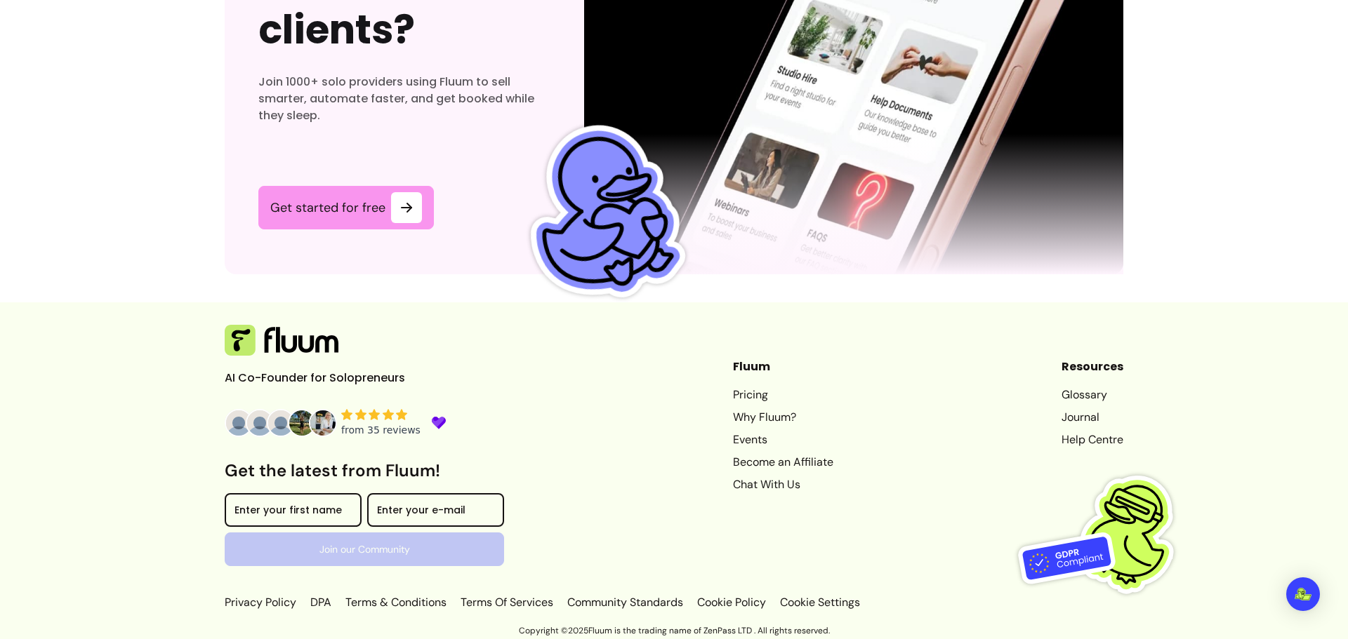
click at [735, 463] on link "Become an Affiliate" at bounding box center [783, 462] width 100 height 17
